Goal: Information Seeking & Learning: Learn about a topic

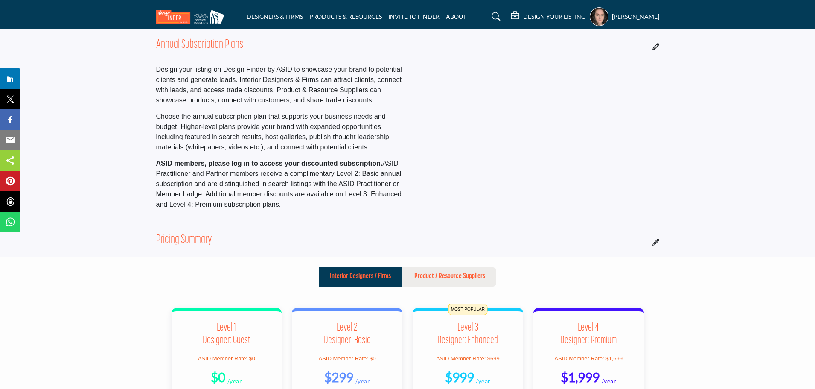
click at [332, 17] on li "PRODUCTS & RESOURCES" at bounding box center [345, 16] width 73 height 9
click at [330, 19] on link "PRODUCTS & RESOURCES" at bounding box center [345, 16] width 73 height 7
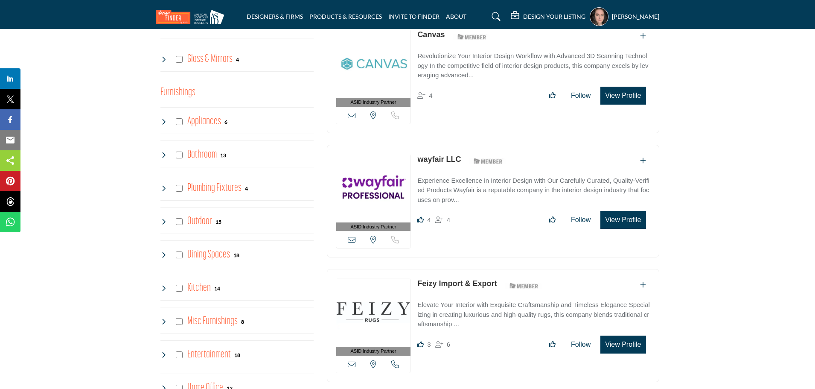
scroll to position [598, 0]
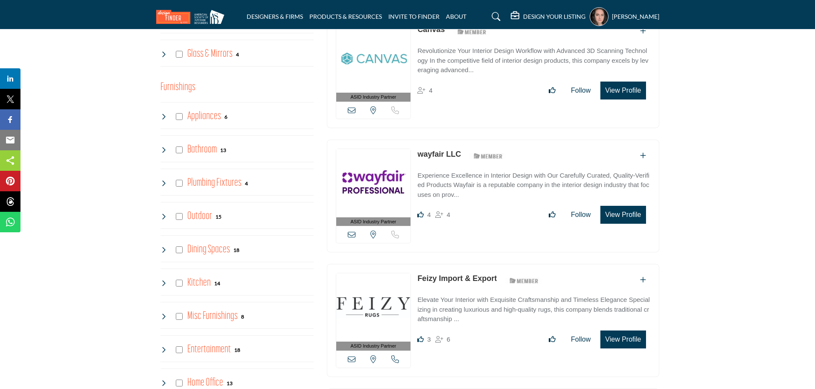
click at [432, 153] on link "wayfair LLC" at bounding box center [440, 154] width 44 height 9
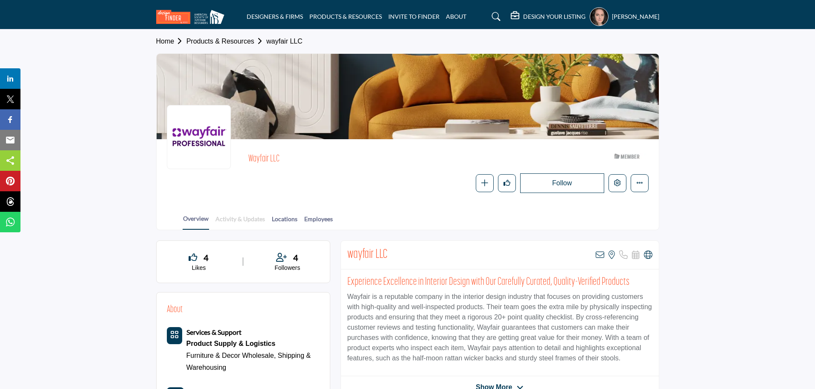
click at [231, 219] on link "Activity & Updates" at bounding box center [240, 221] width 50 height 15
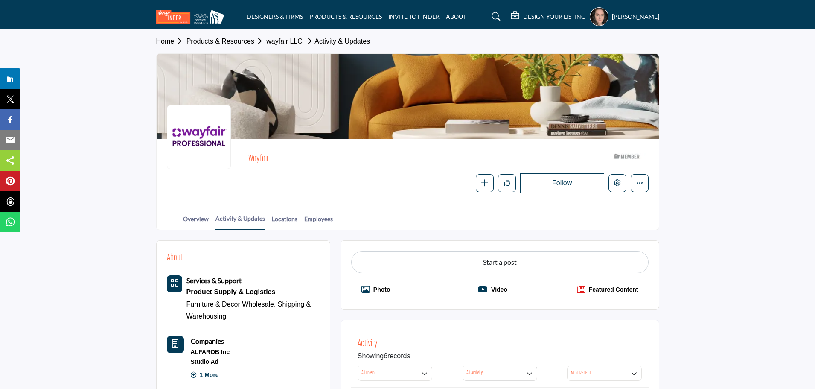
click at [766, 91] on section "Home Products & Resources wayfair LLC Activity & Updates wayfair LLC ASID Membe…" at bounding box center [407, 129] width 815 height 201
